Goal: Task Accomplishment & Management: Complete application form

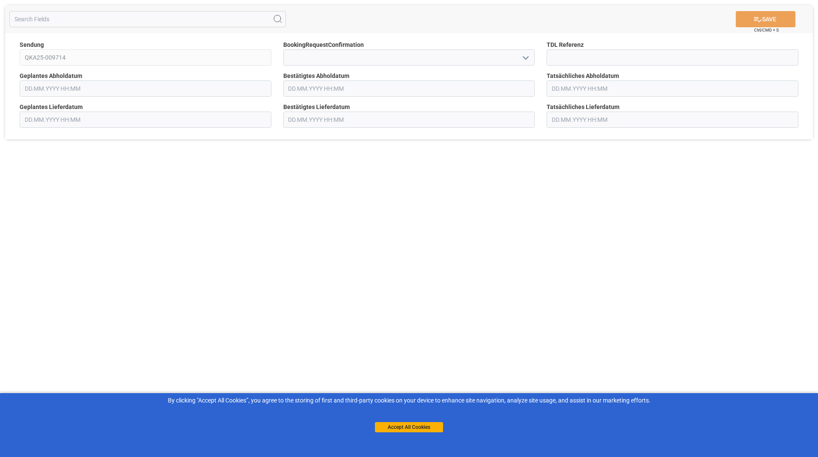
type input "[DATE] 00:00"
drag, startPoint x: 522, startPoint y: 60, endPoint x: 511, endPoint y: 66, distance: 12.6
click at [522, 60] on icon "open menu" at bounding box center [525, 58] width 10 height 10
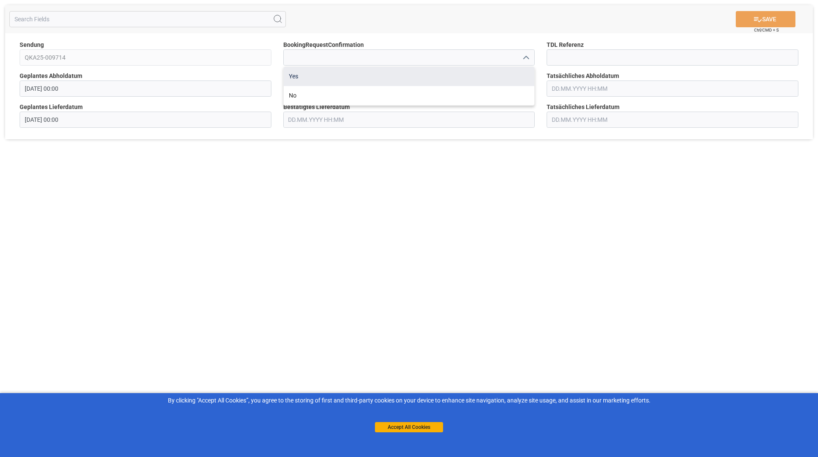
click at [421, 82] on div "Yes" at bounding box center [409, 76] width 251 height 19
type input "Yes"
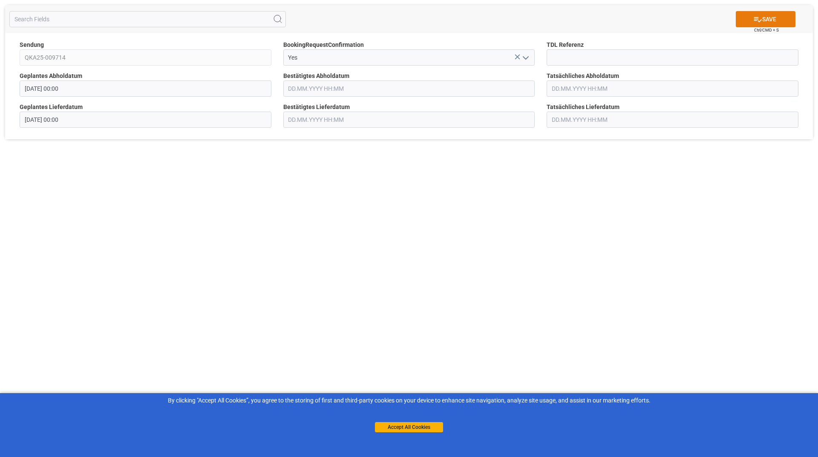
click at [759, 16] on icon at bounding box center [757, 19] width 9 height 9
click at [522, 59] on icon "open menu" at bounding box center [525, 58] width 10 height 10
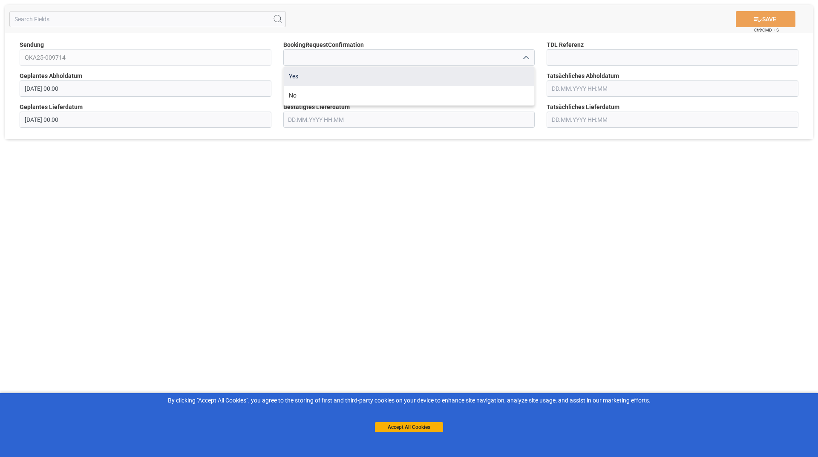
click at [392, 83] on div "Yes" at bounding box center [409, 76] width 251 height 19
type input "Yes"
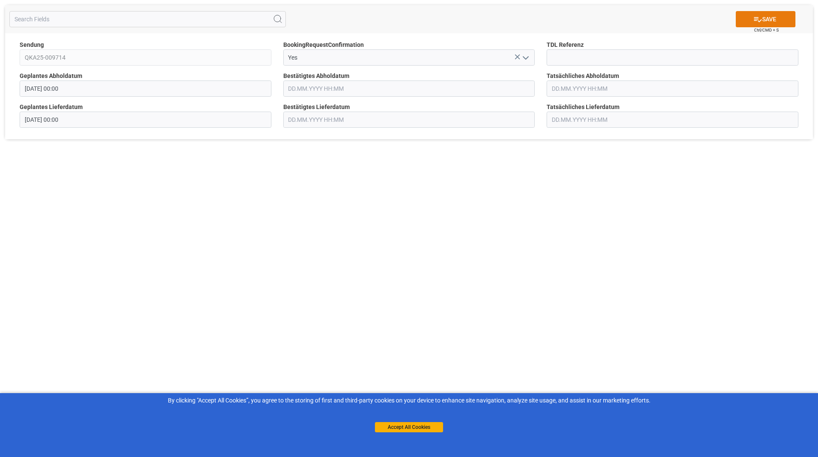
click at [754, 15] on icon at bounding box center [757, 19] width 9 height 9
